Goal: Contribute content: Contribute content

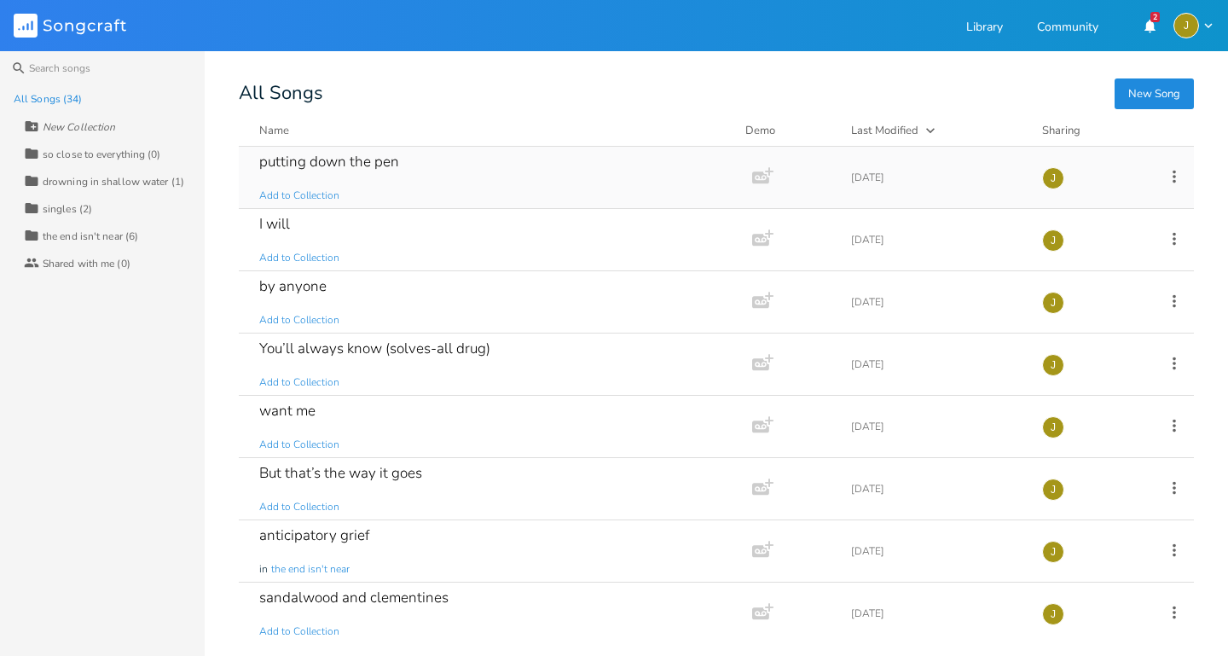
click at [519, 189] on div "putting down the pen Add to Collection" at bounding box center [492, 177] width 466 height 61
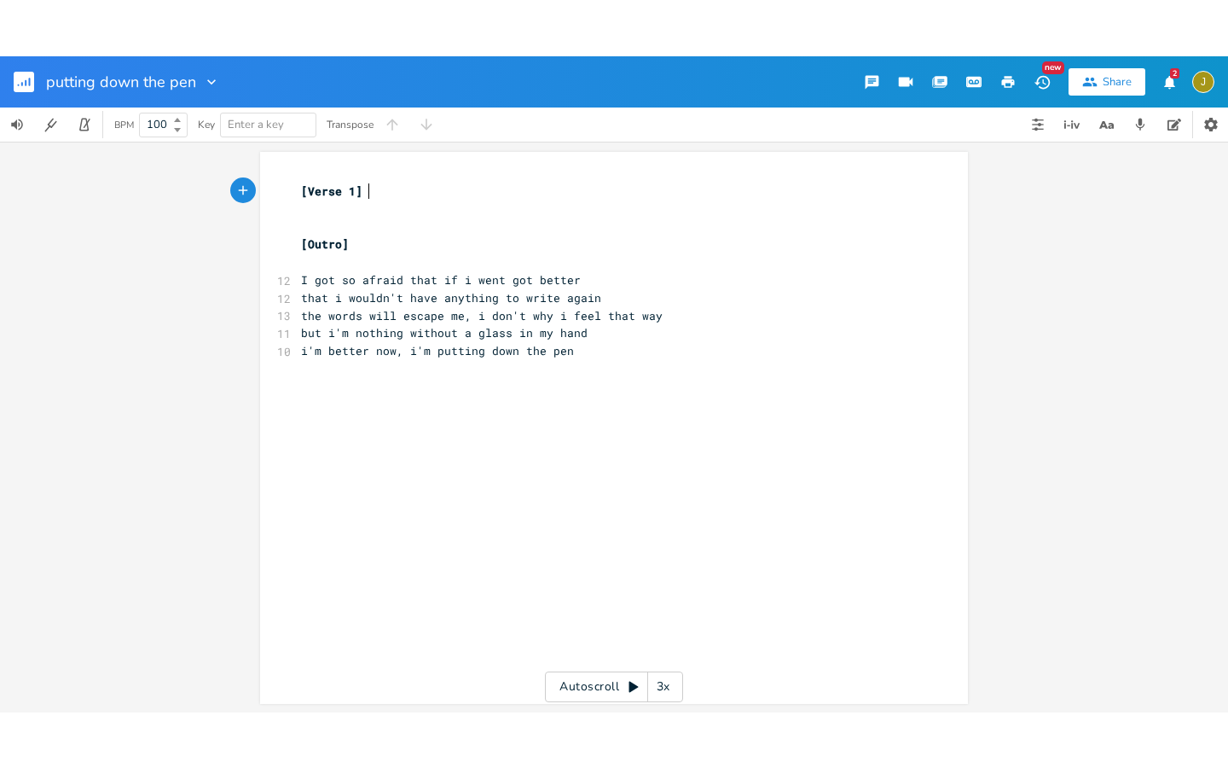
scroll to position [0, 1]
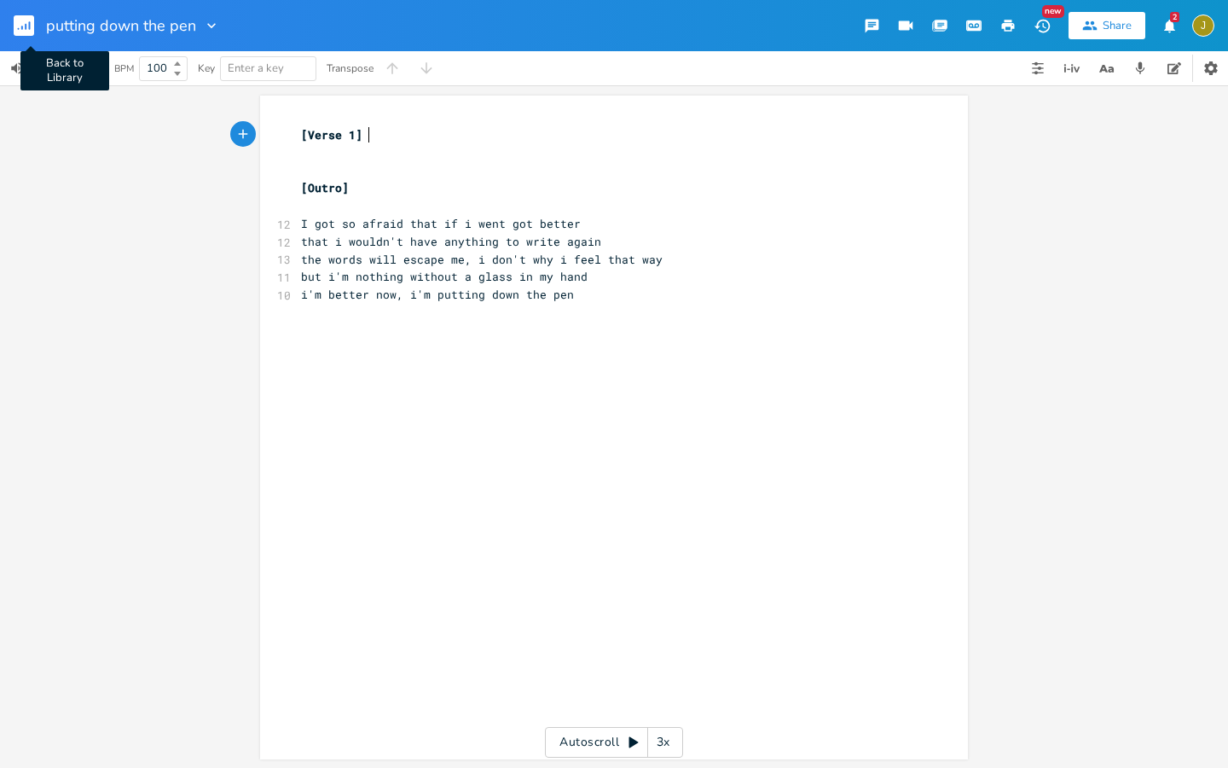
click at [35, 26] on button "Back to Library" at bounding box center [31, 25] width 34 height 41
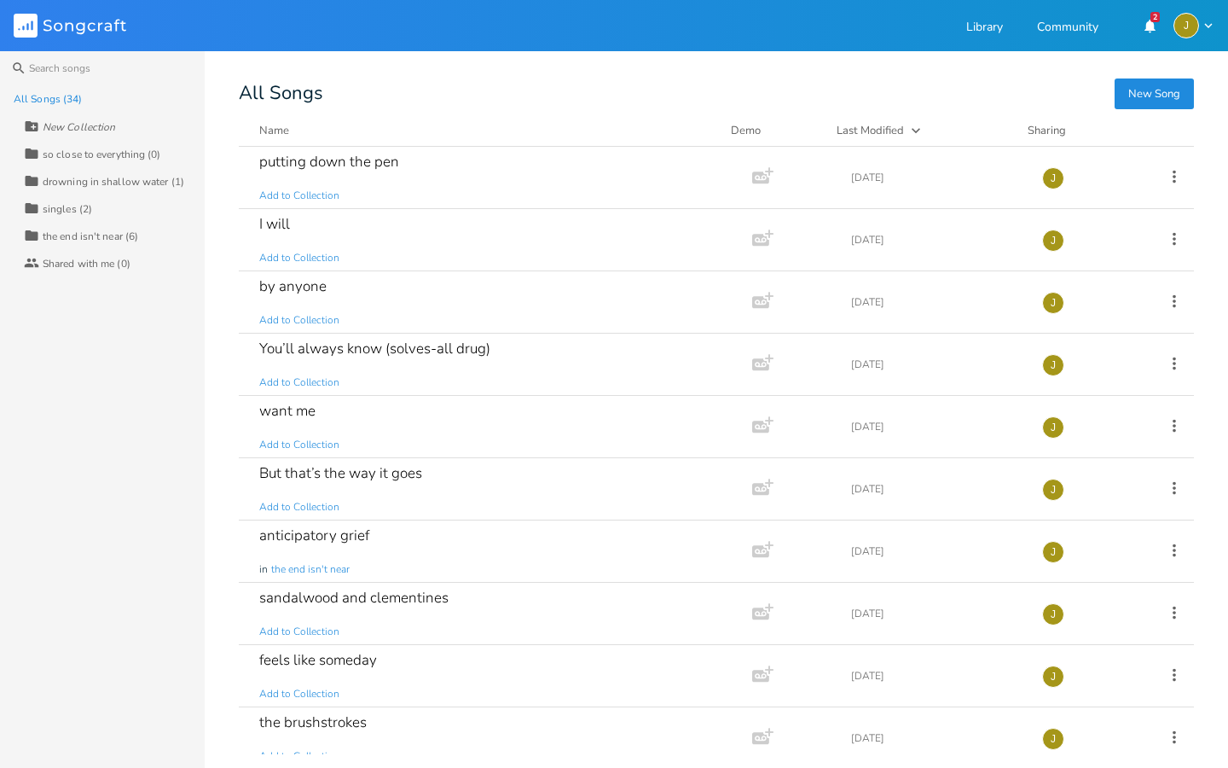
click at [1177, 95] on button "New Song" at bounding box center [1154, 93] width 79 height 31
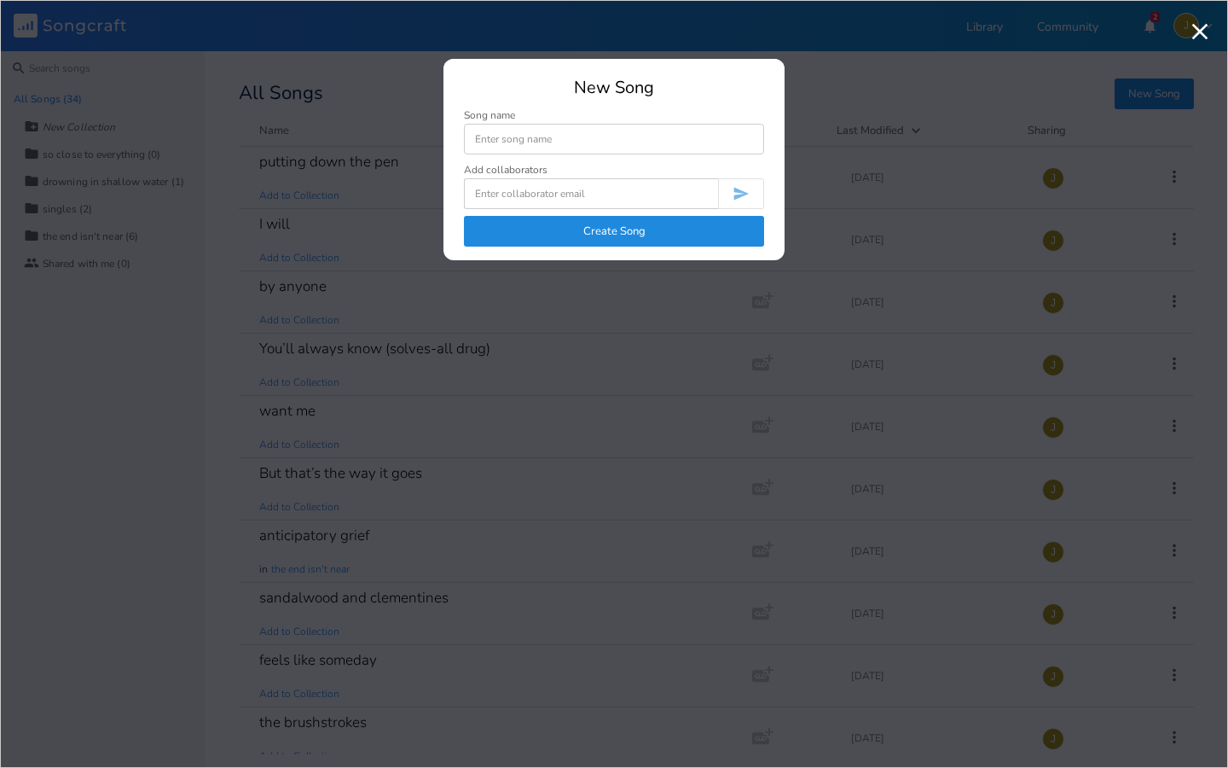
type input "a"
type input "afraid to change"
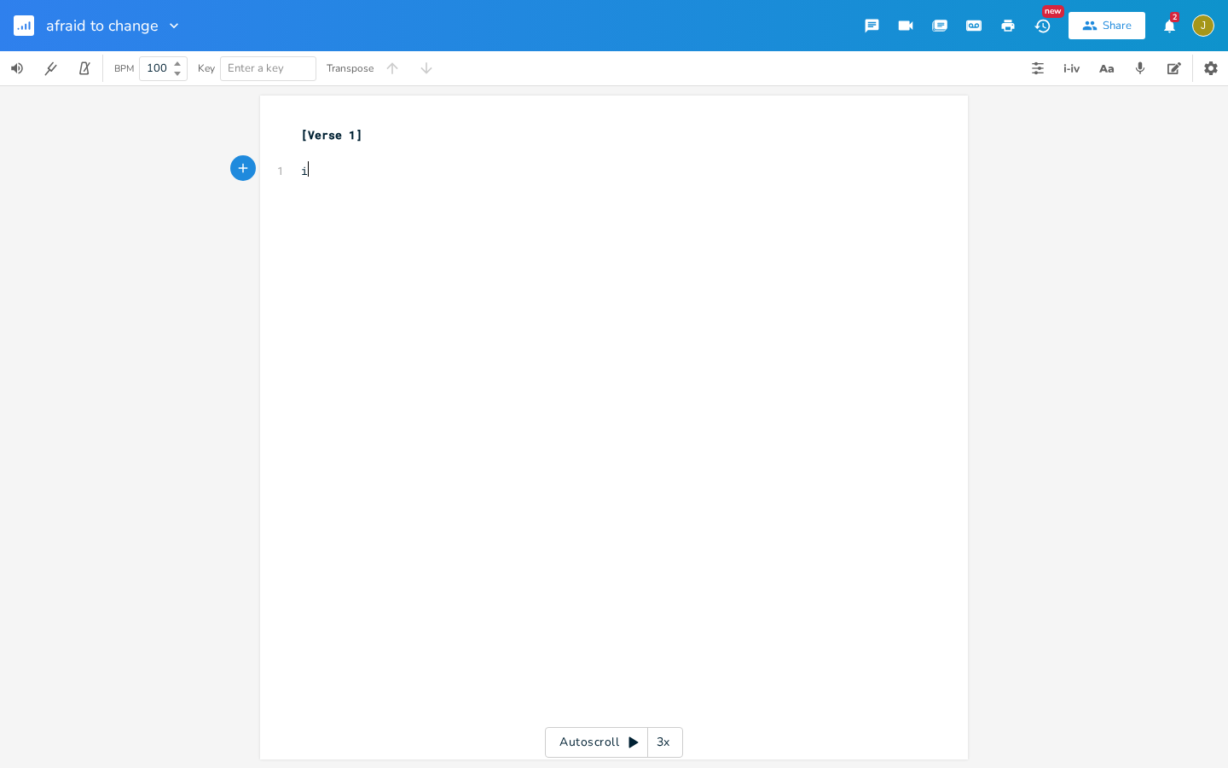
scroll to position [0, 4]
type textarea "i think o"
type textarea "i"
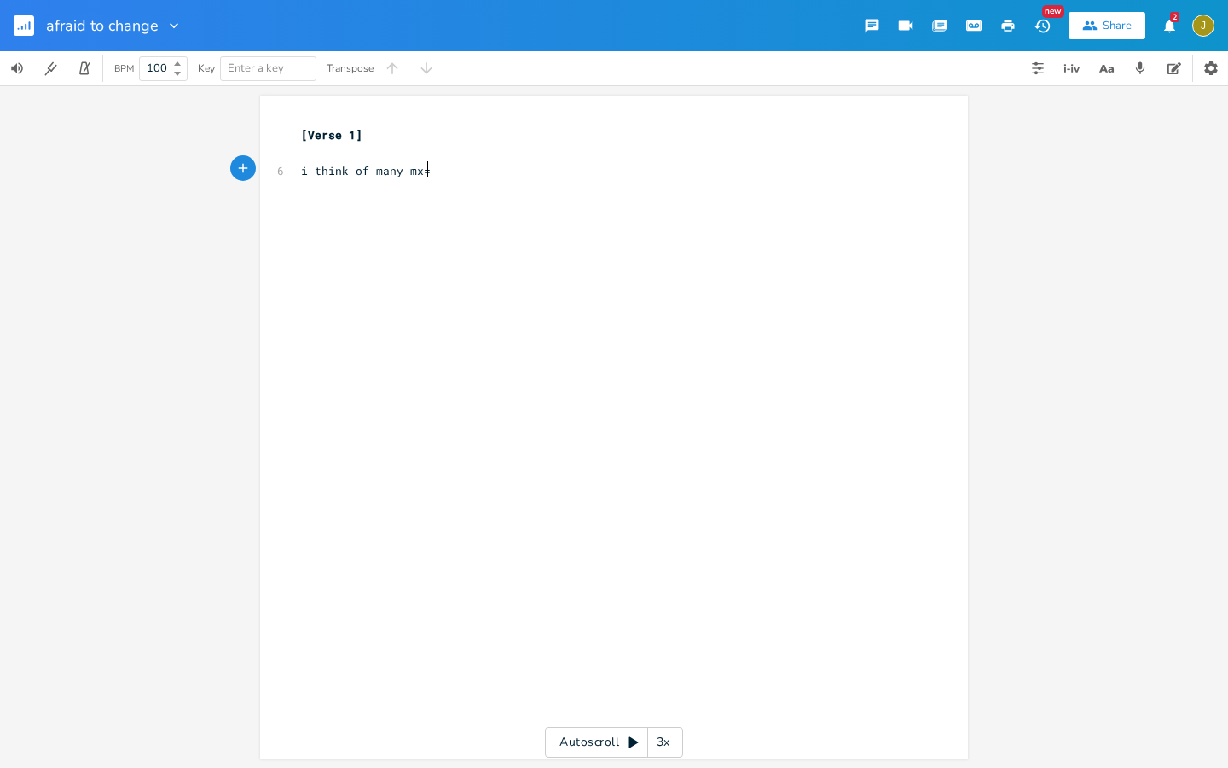
type textarea "of many mx=i"
type textarea "ixes"
type textarea "s of the words - but i can not paint these perfectly"
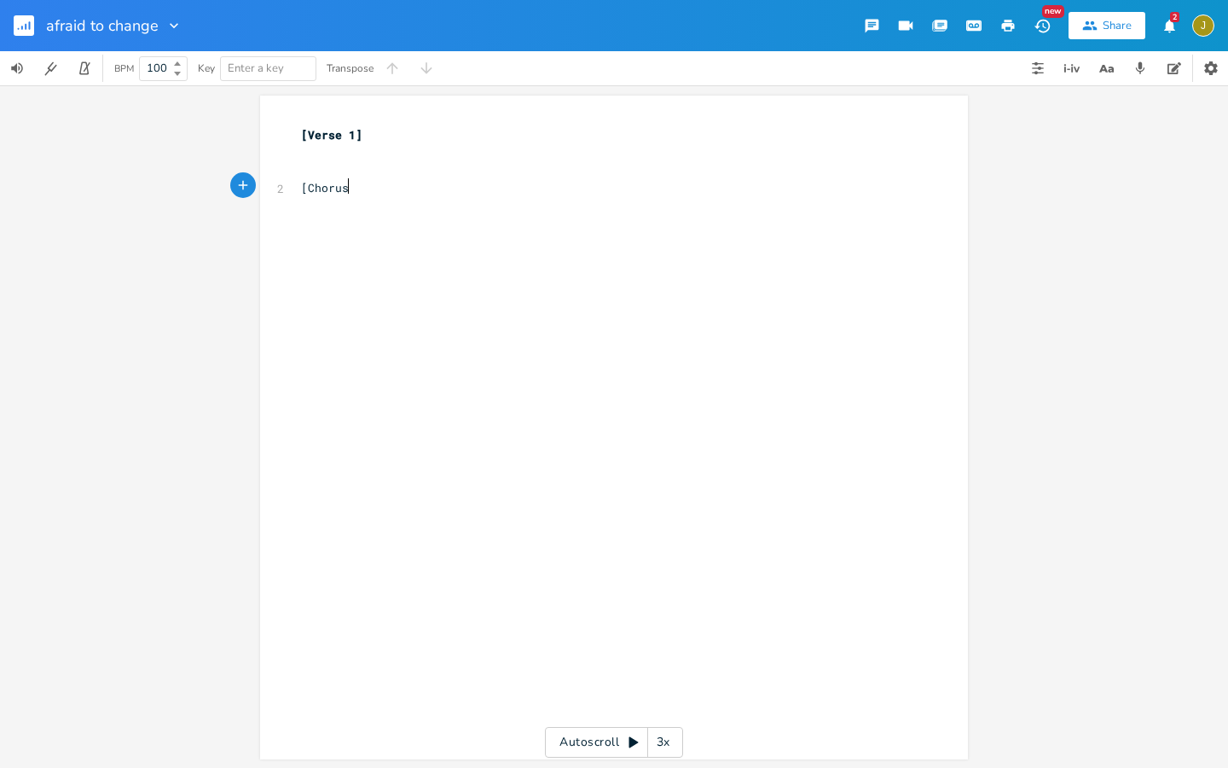
type textarea "[Chorus]"
type textarea "what i f"
type textarea "f"
type textarea "if i don"
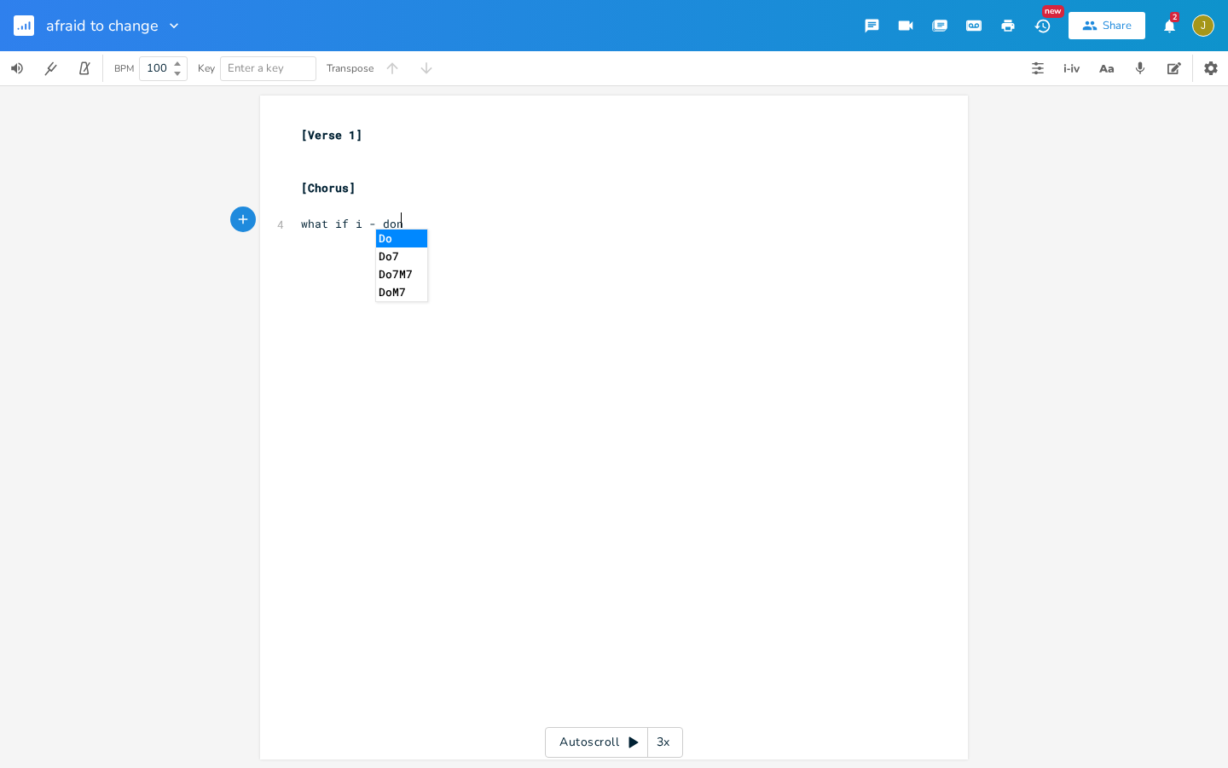
type textarea "- don;"
type textarea "'t lol"
type textarea "ike - who t"
type textarea "i become next"
type textarea "c"
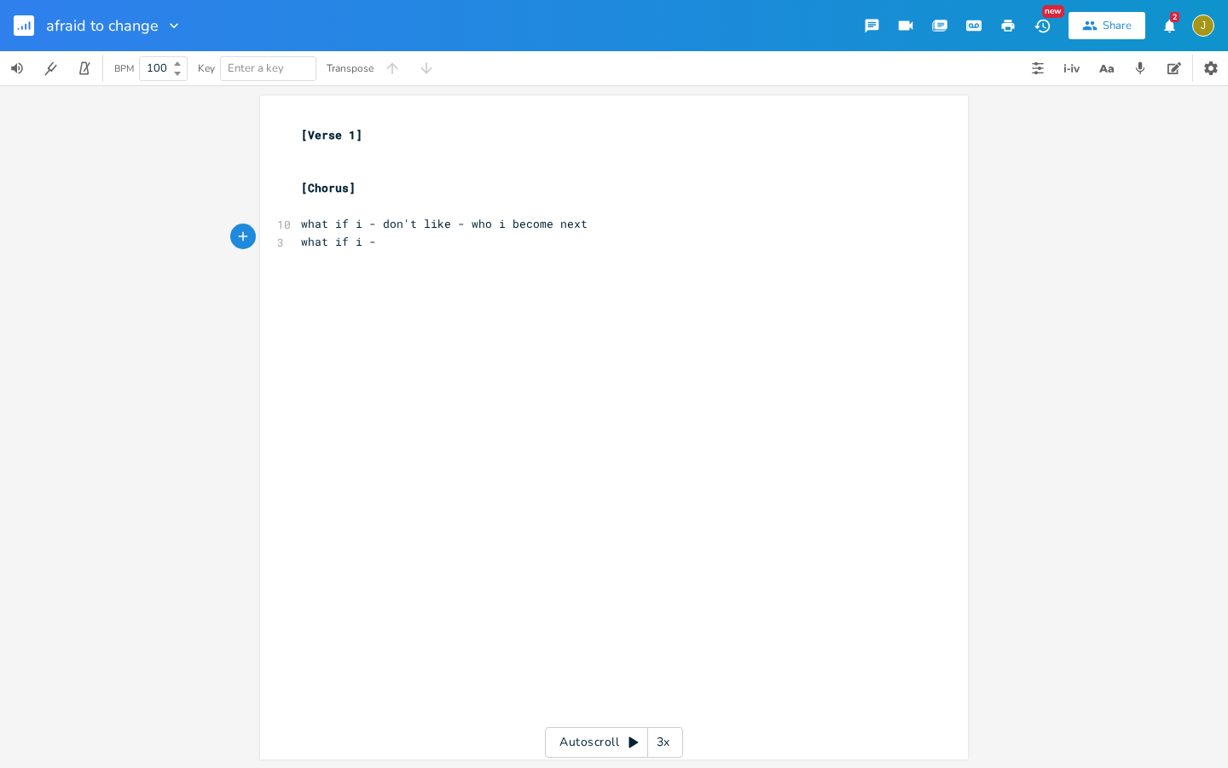
type textarea "what if i - do"
type textarea "pil"
type textarea "ull together a"
type textarea "- a complex"
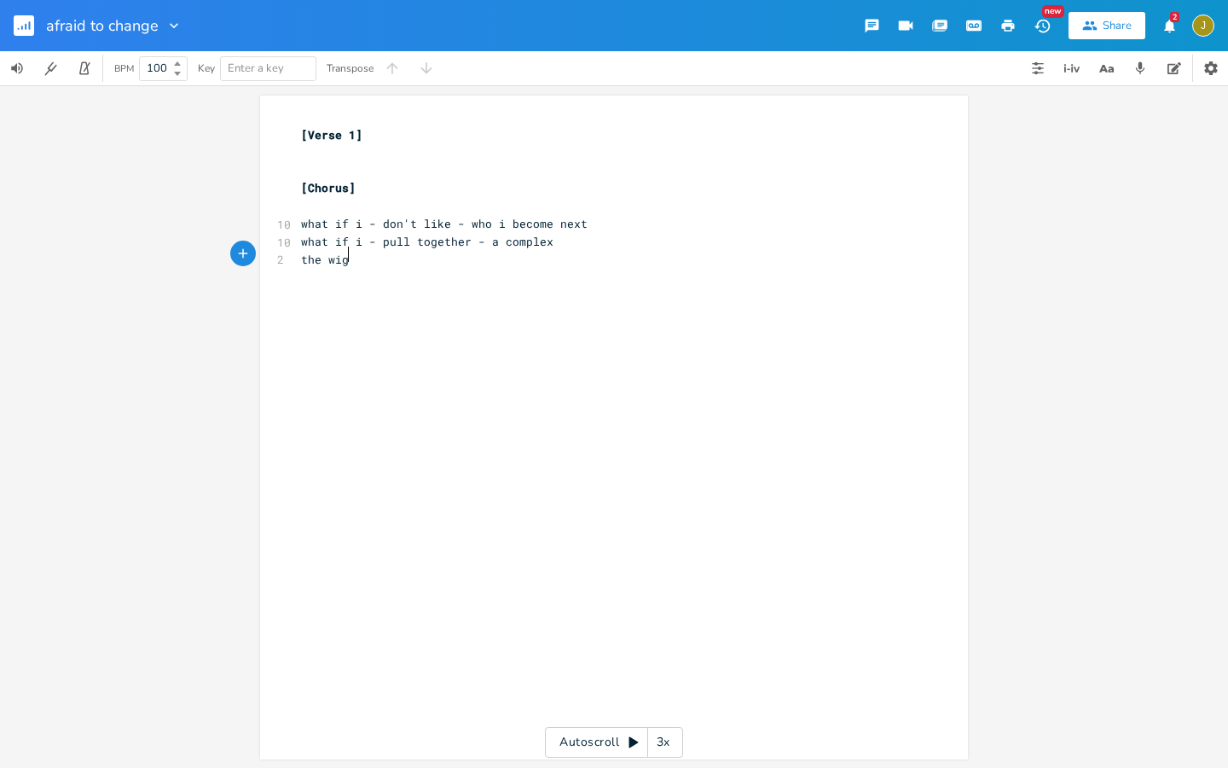
type textarea "the wigs"
type textarea "ngs that i grey"
type textarea "w, out out"
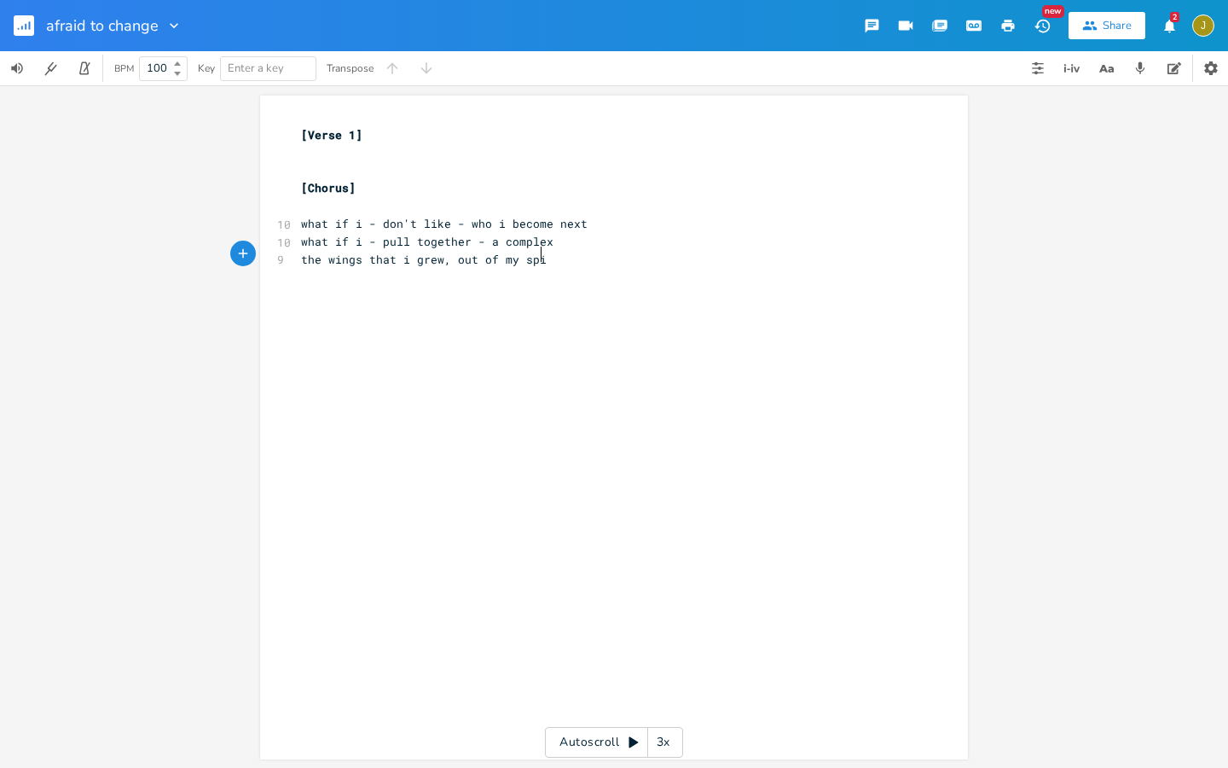
type textarea "f my spine"
type textarea "and beua"
type textarea "aitu"
type textarea "utiful, but they;re"
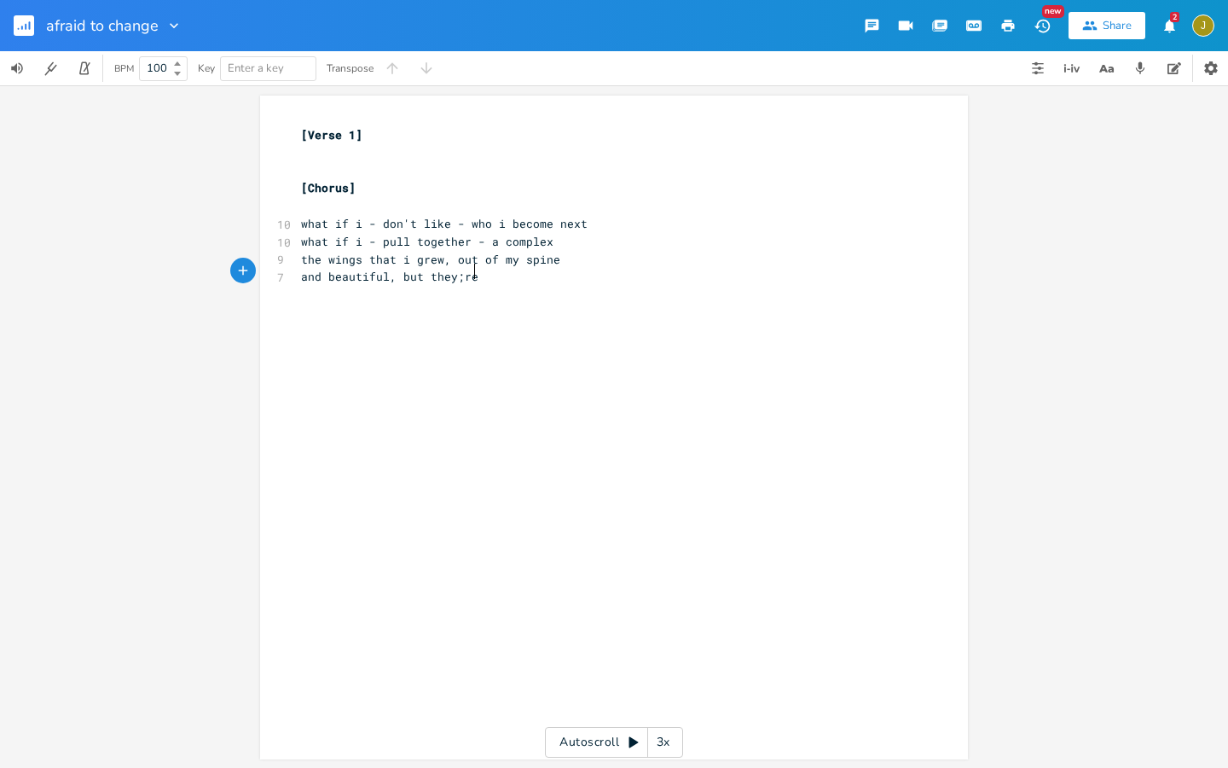
scroll to position [0, 72]
type textarea "'re t"
type textarea "not find"
type textarea "t"
type textarea "its not who i '"
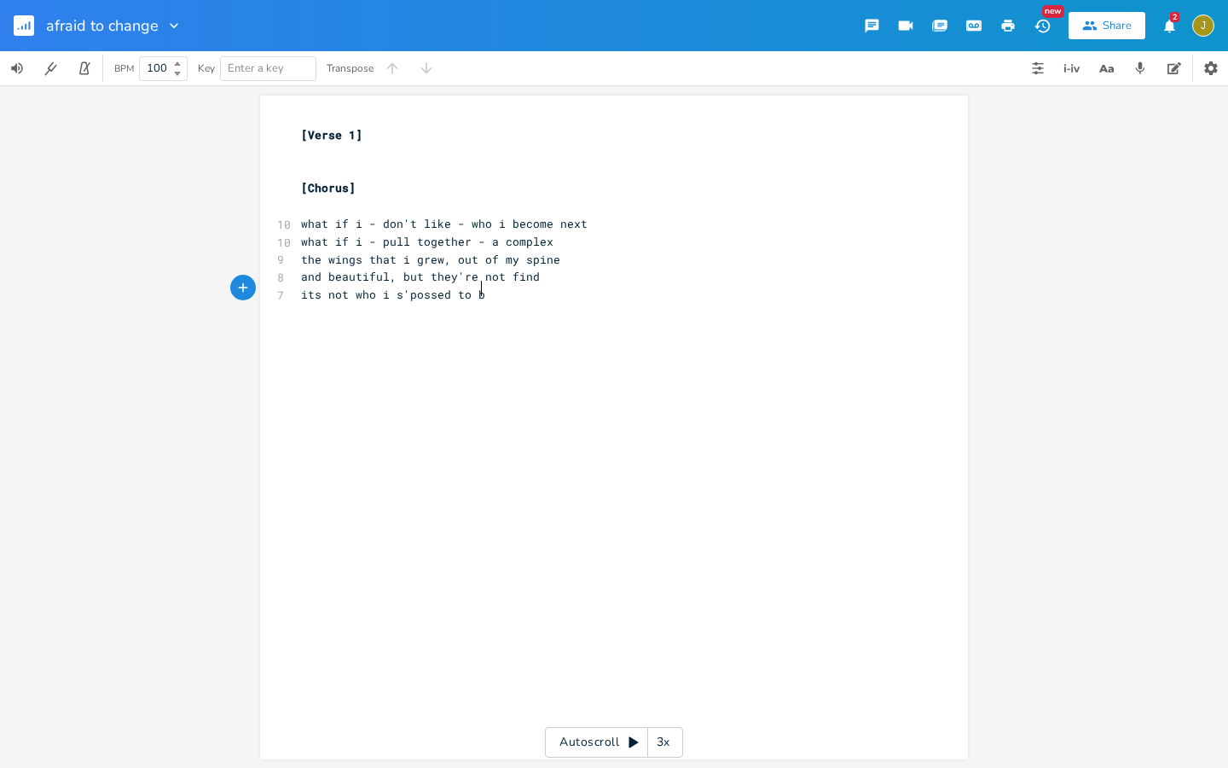
type textarea "s'possed to be"
click at [550, 268] on pre "and beautiful, but they're not find" at bounding box center [606, 277] width 616 height 18
type textarea "mine"
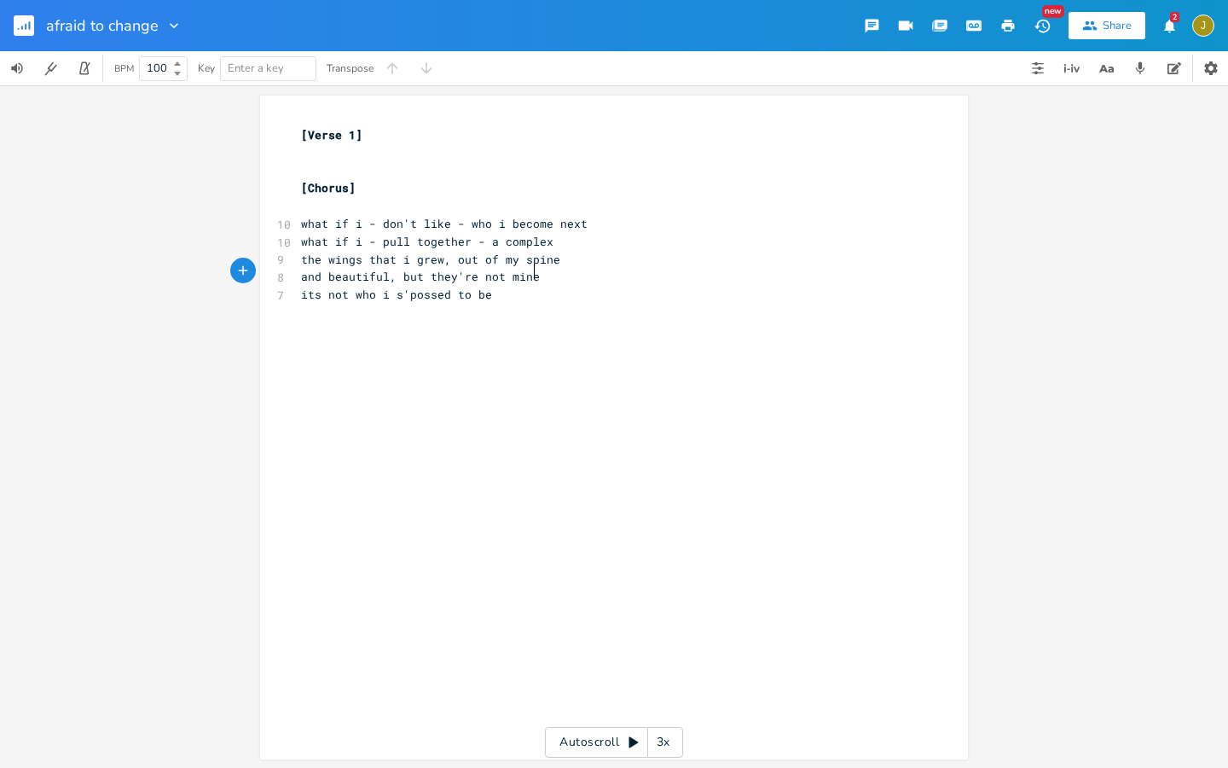
click at [317, 274] on span "and beautiful, but they're not mine" at bounding box center [420, 276] width 239 height 15
type textarea "they're"
click at [385, 287] on span "its not who i s'possed to be" at bounding box center [396, 294] width 191 height 15
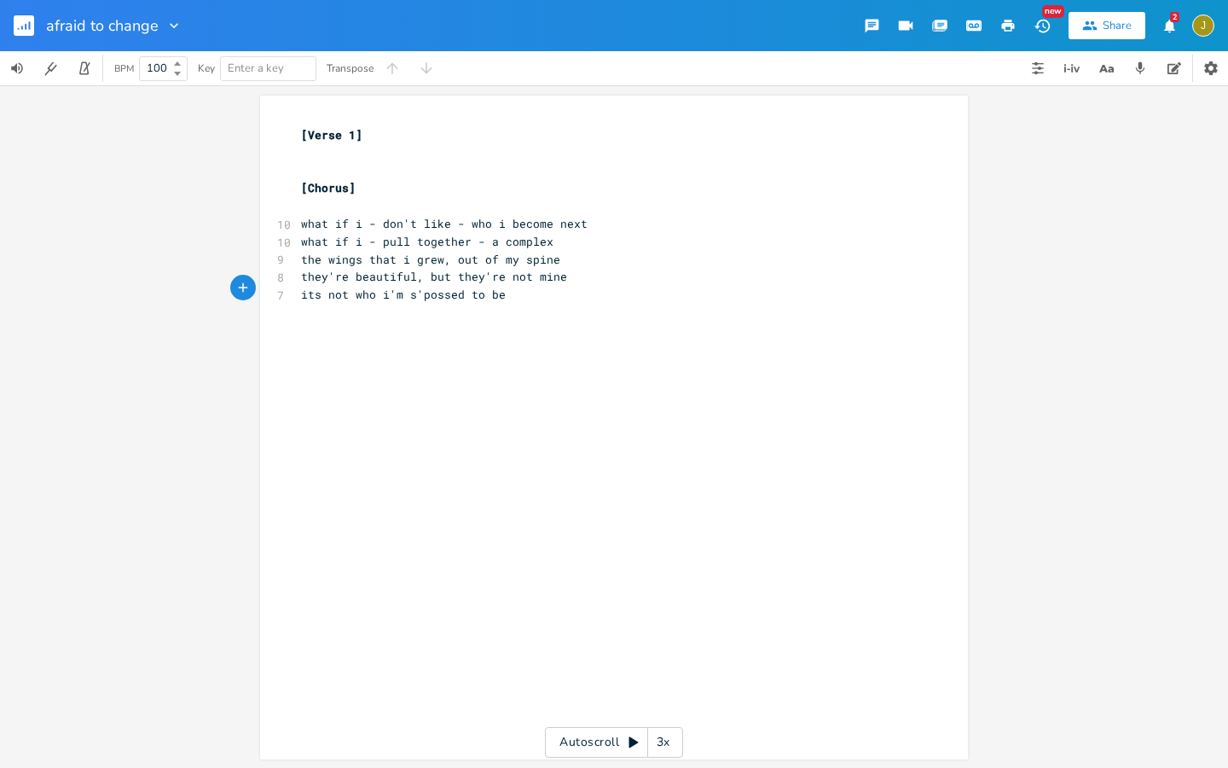
type textarea "'m"
click at [442, 655] on div "'m xxxxxxxxxx [Verse 1] ​ ​ [Chorus] ​ 10 what if i - don't like - who i become…" at bounding box center [614, 426] width 1228 height 682
